Goal: Transaction & Acquisition: Register for event/course

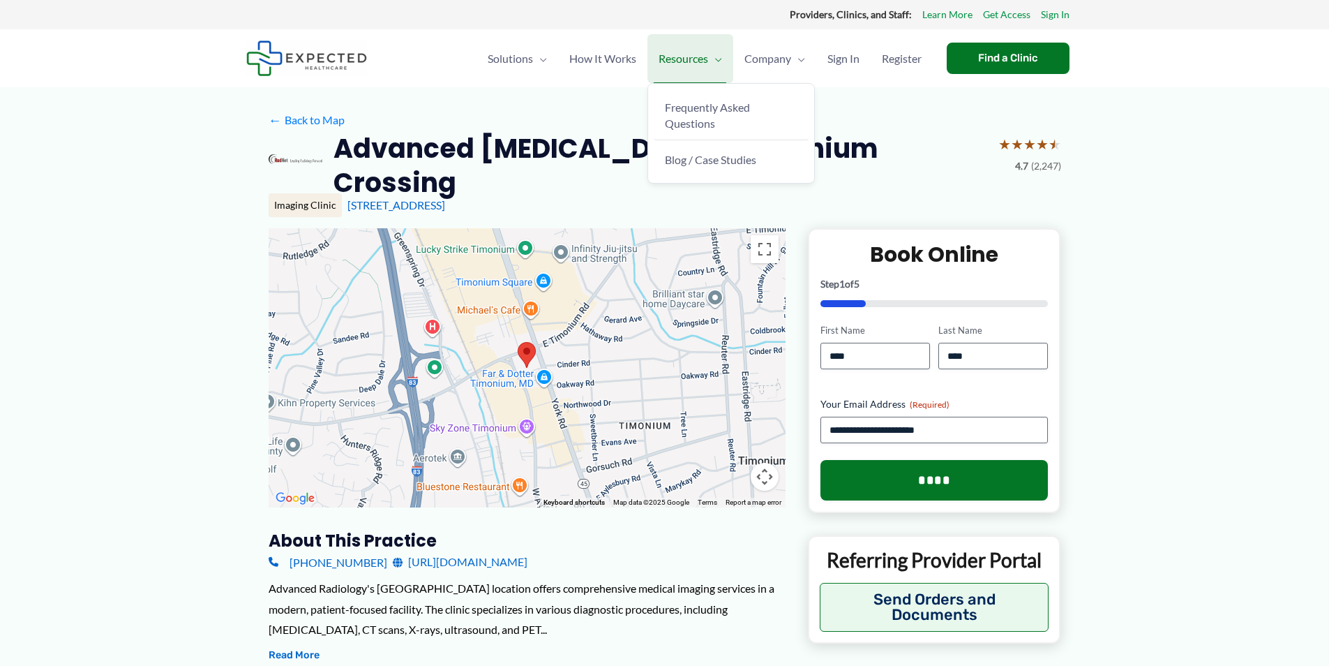
click at [666, 48] on span "Resources" at bounding box center [684, 58] width 50 height 49
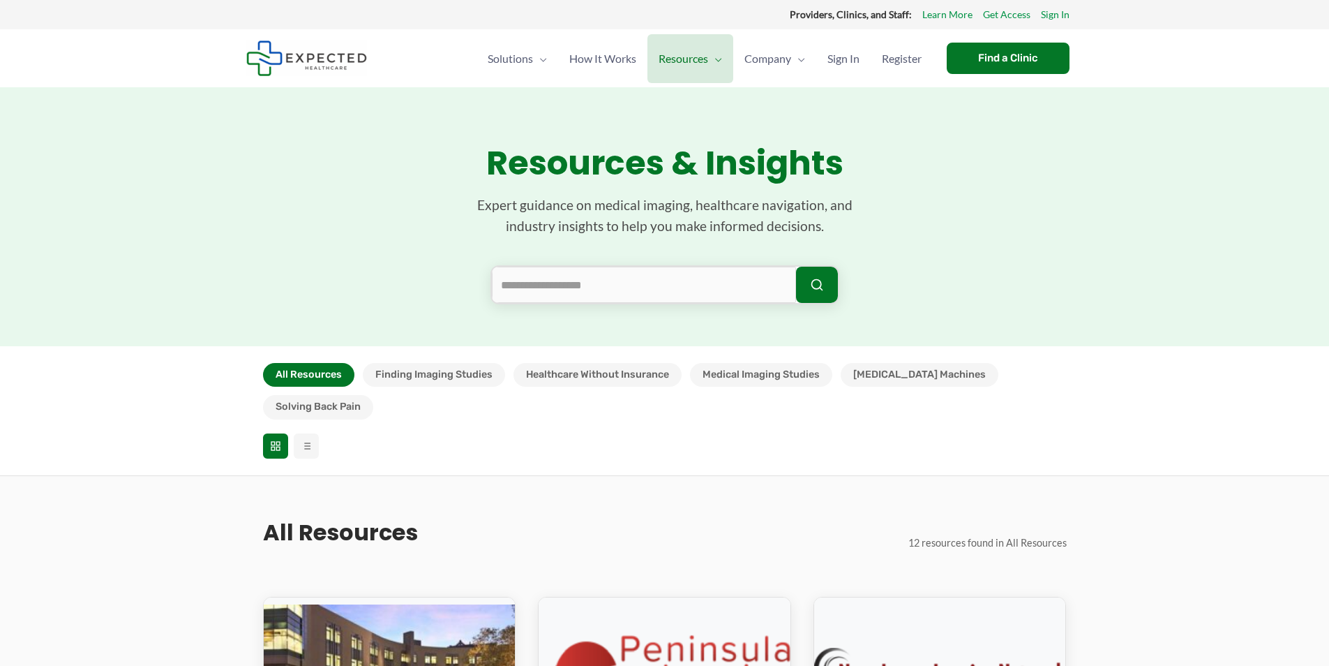
scroll to position [209, 0]
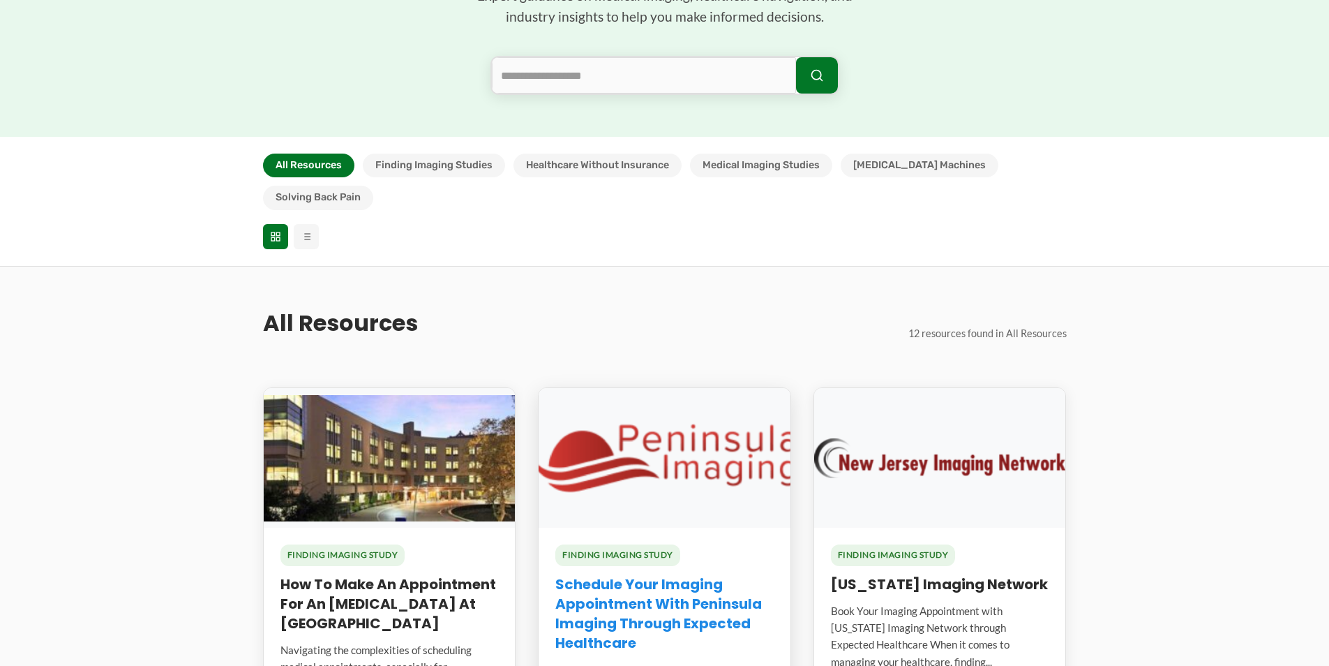
click at [733, 574] on link "Schedule Your Imaging Appointment with Peninsula Imaging Through Expected Healt…" at bounding box center [658, 613] width 207 height 78
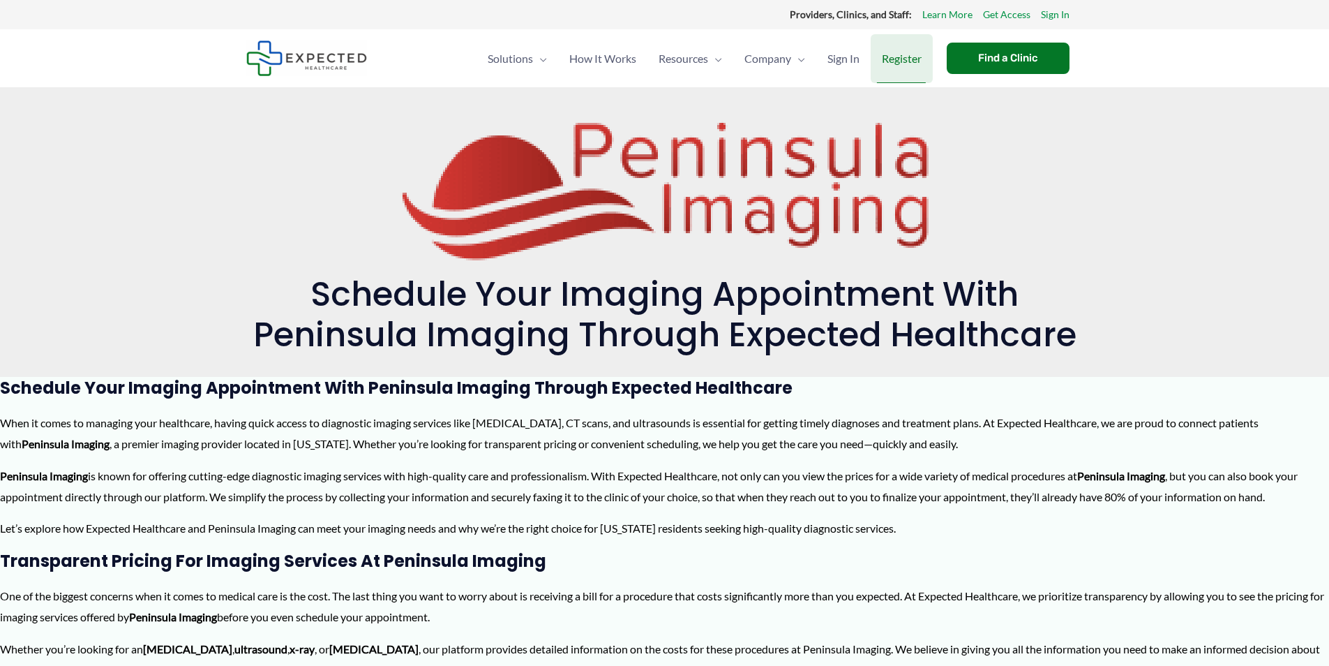
click at [883, 61] on span "Register" at bounding box center [902, 58] width 40 height 49
